Goal: Transaction & Acquisition: Download file/media

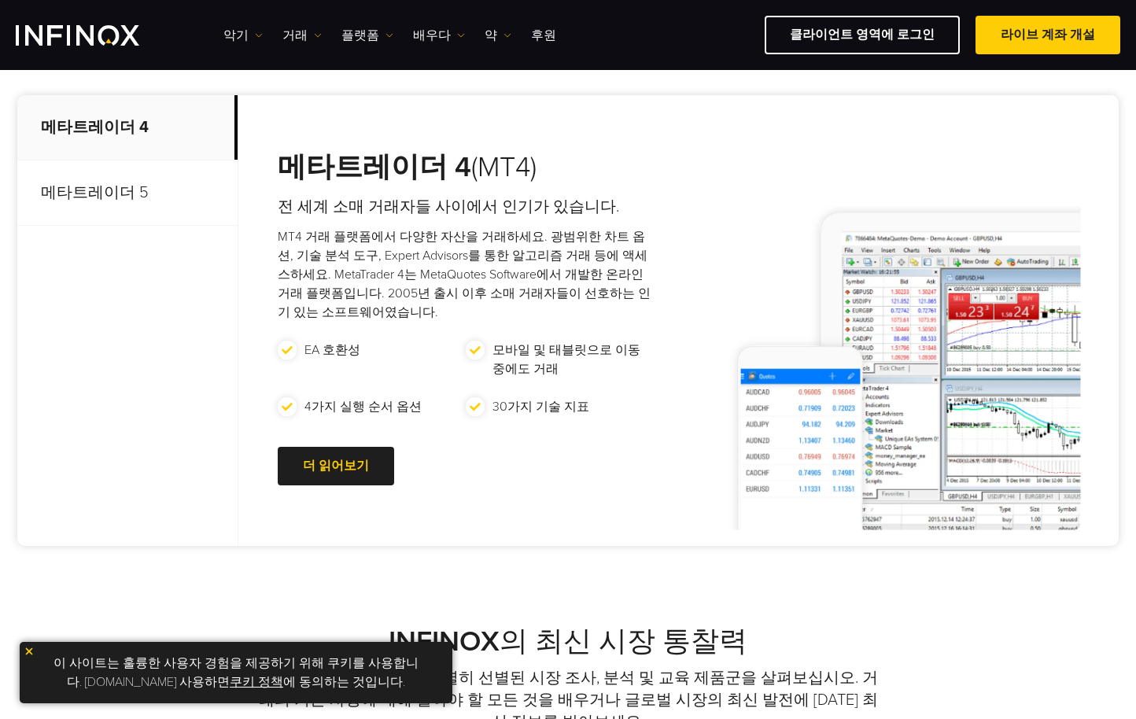
scroll to position [637, 0]
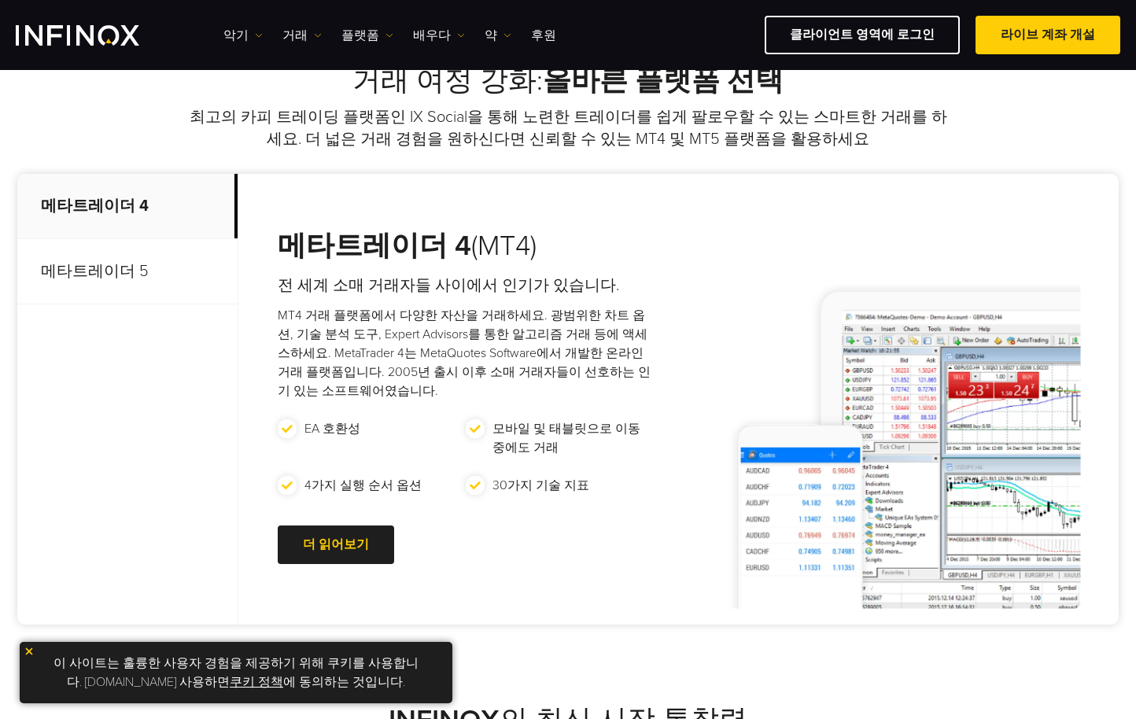
click at [127, 270] on p "메타트레이더 5" at bounding box center [127, 271] width 220 height 65
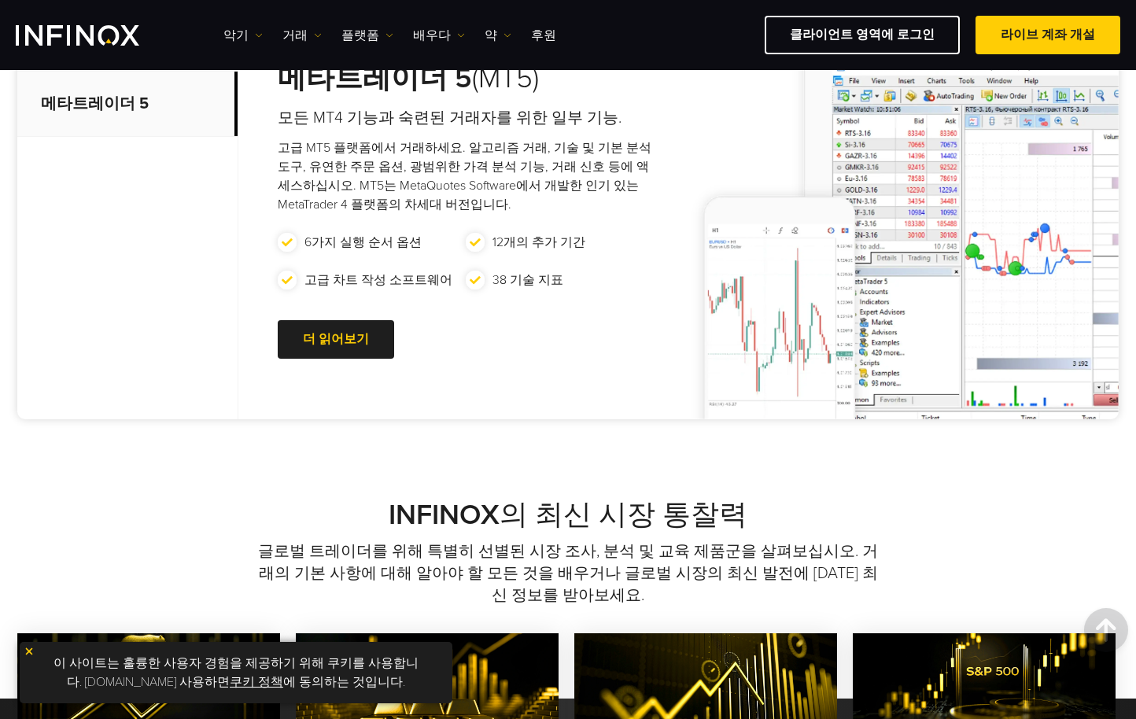
scroll to position [835, 0]
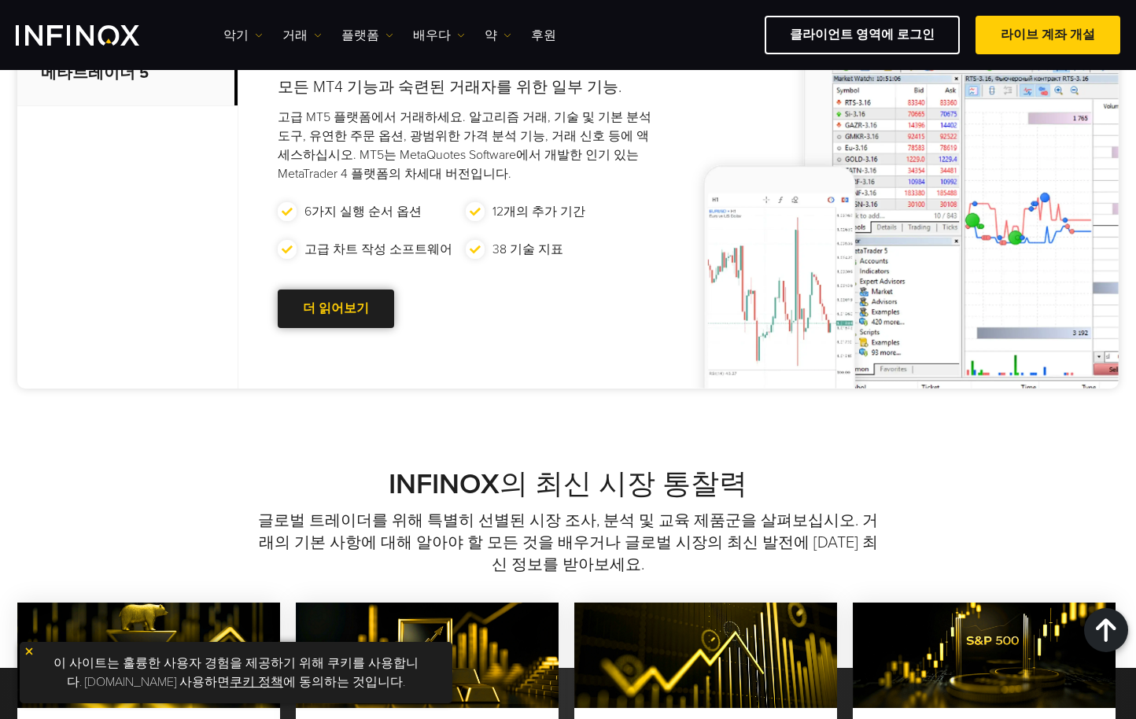
click at [359, 312] on link "더 읽어보기 새로 이동 페이지" at bounding box center [336, 308] width 116 height 39
click at [315, 308] on font "더 읽어보기" at bounding box center [336, 308] width 66 height 16
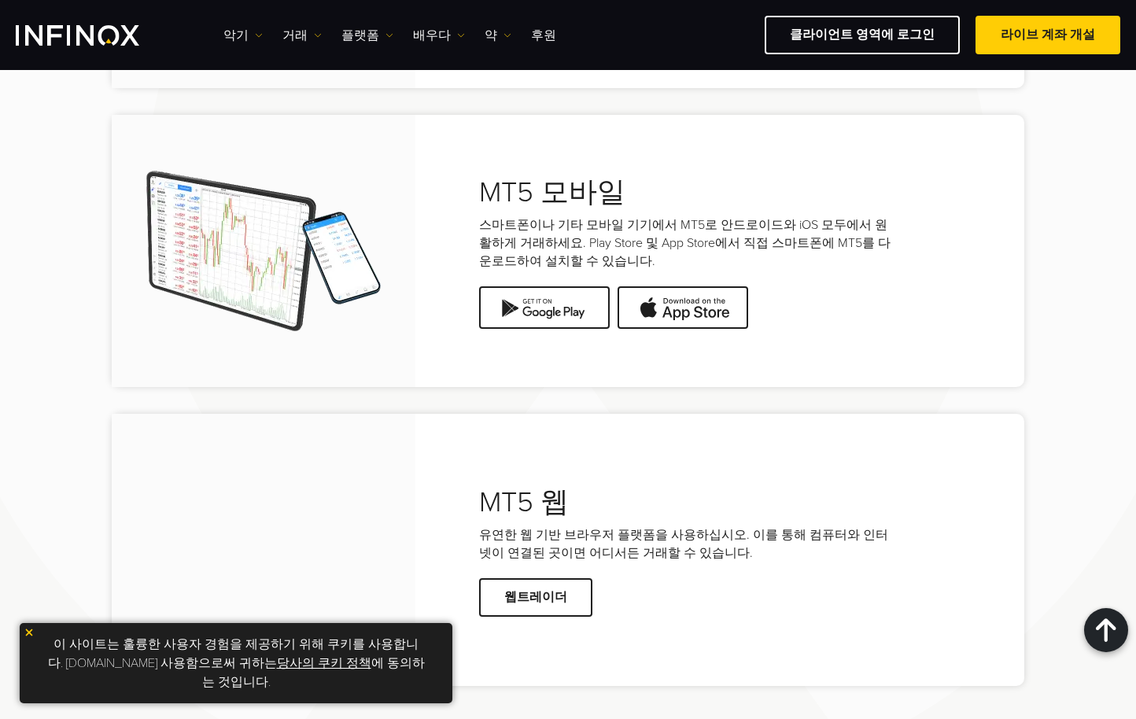
scroll to position [3067, 0]
